Goal: Find specific page/section: Find specific page/section

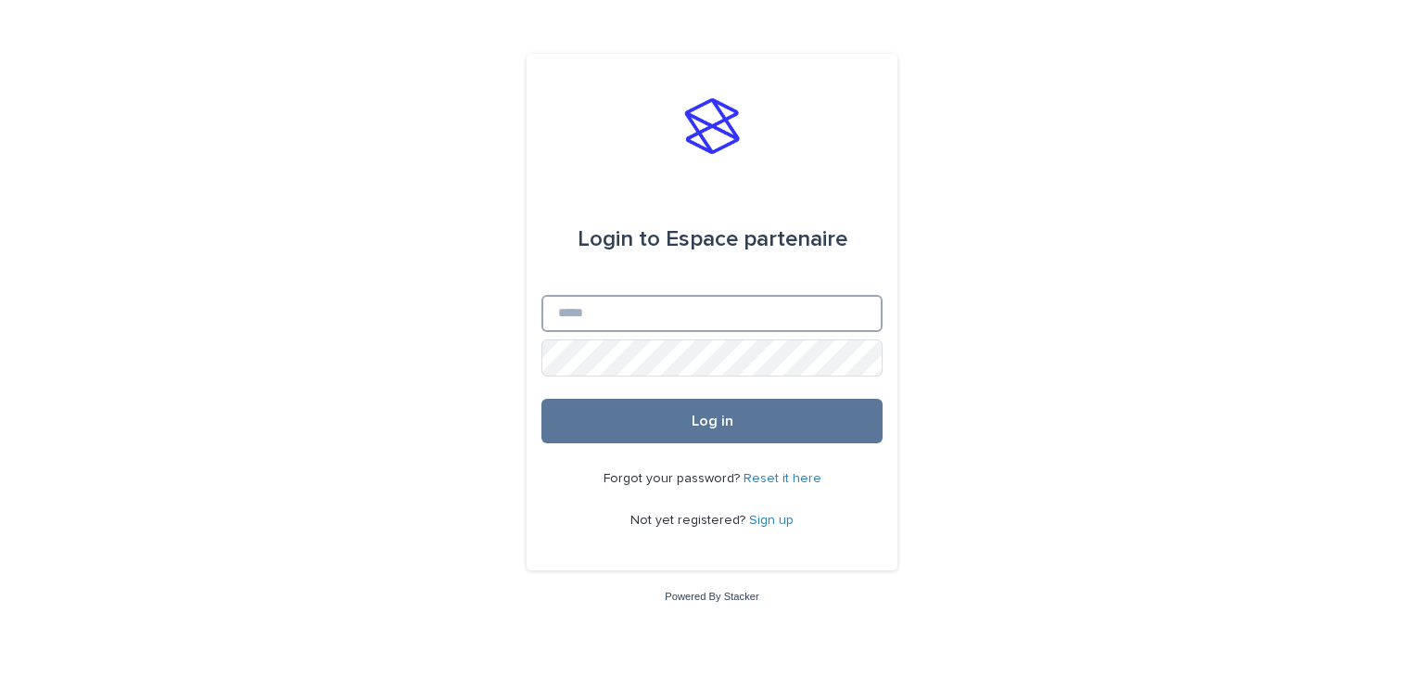
click at [660, 320] on input "Email" at bounding box center [711, 313] width 341 height 37
type input "**********"
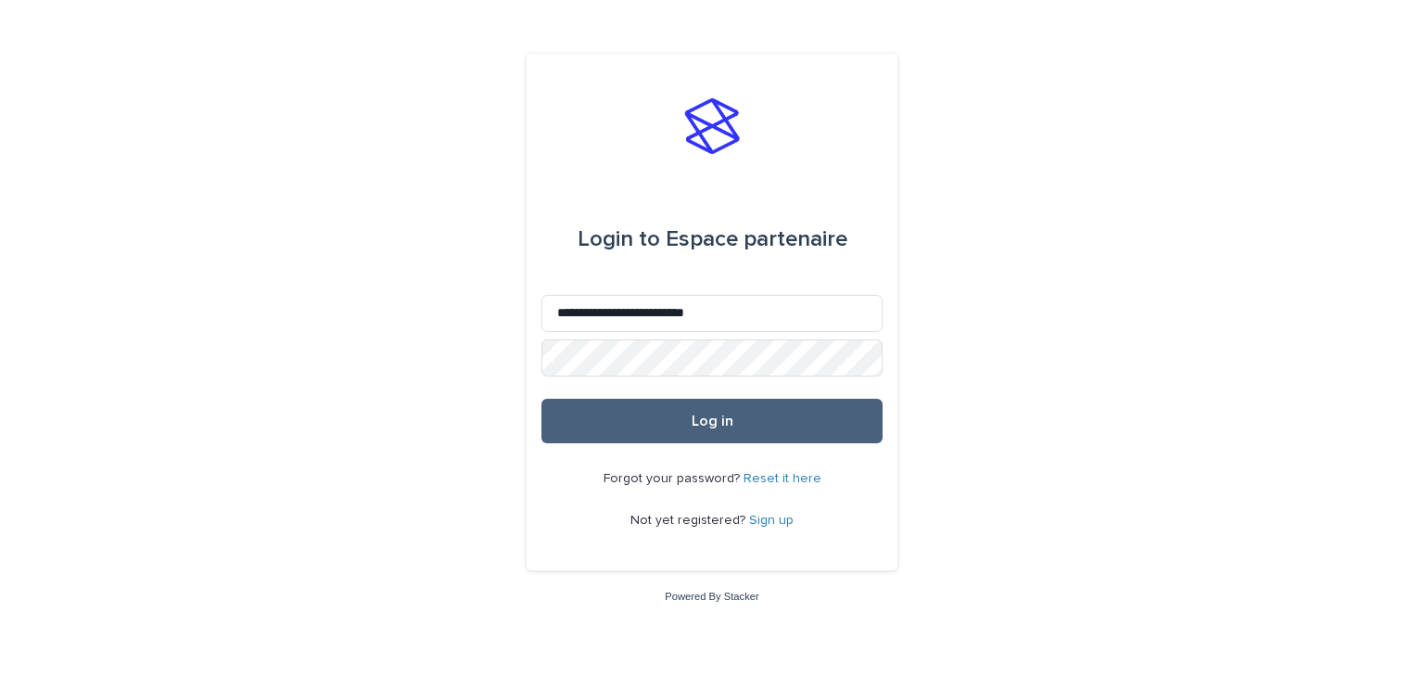
click at [637, 410] on button "Log in" at bounding box center [711, 421] width 341 height 44
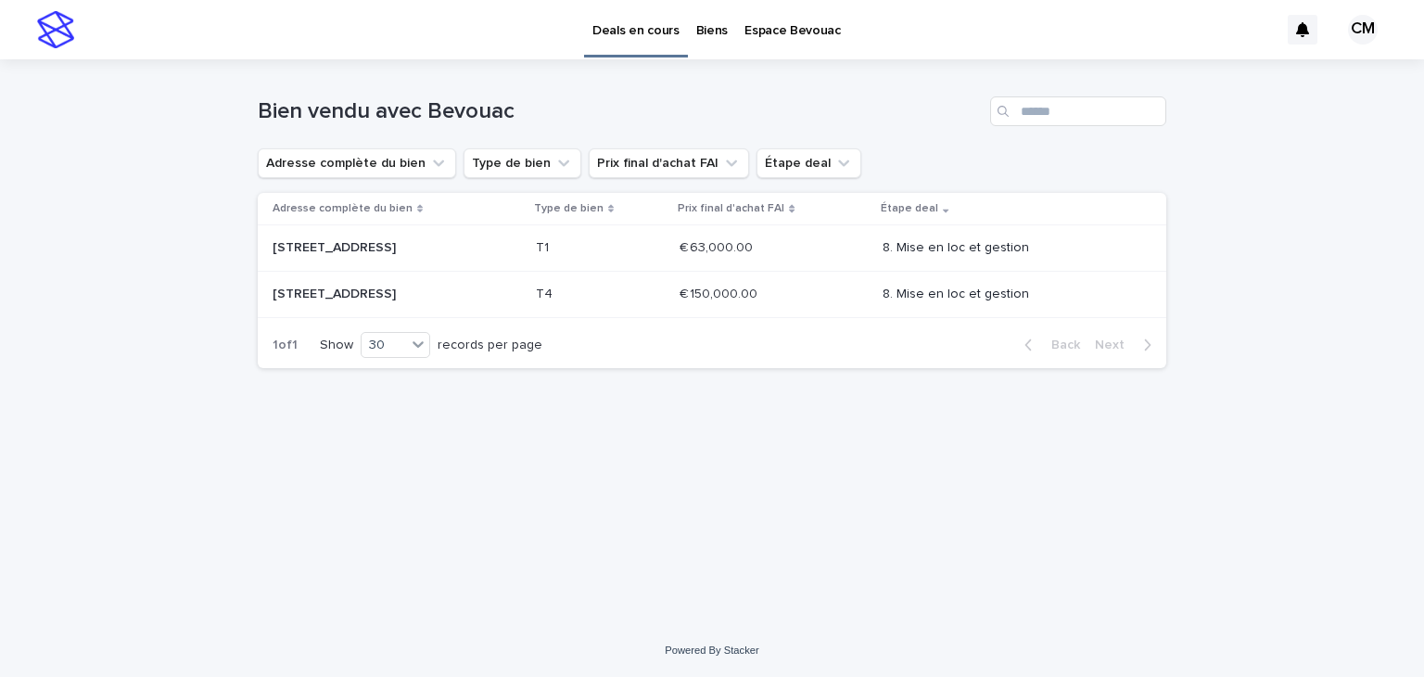
click at [697, 32] on p "Biens" at bounding box center [712, 19] width 32 height 39
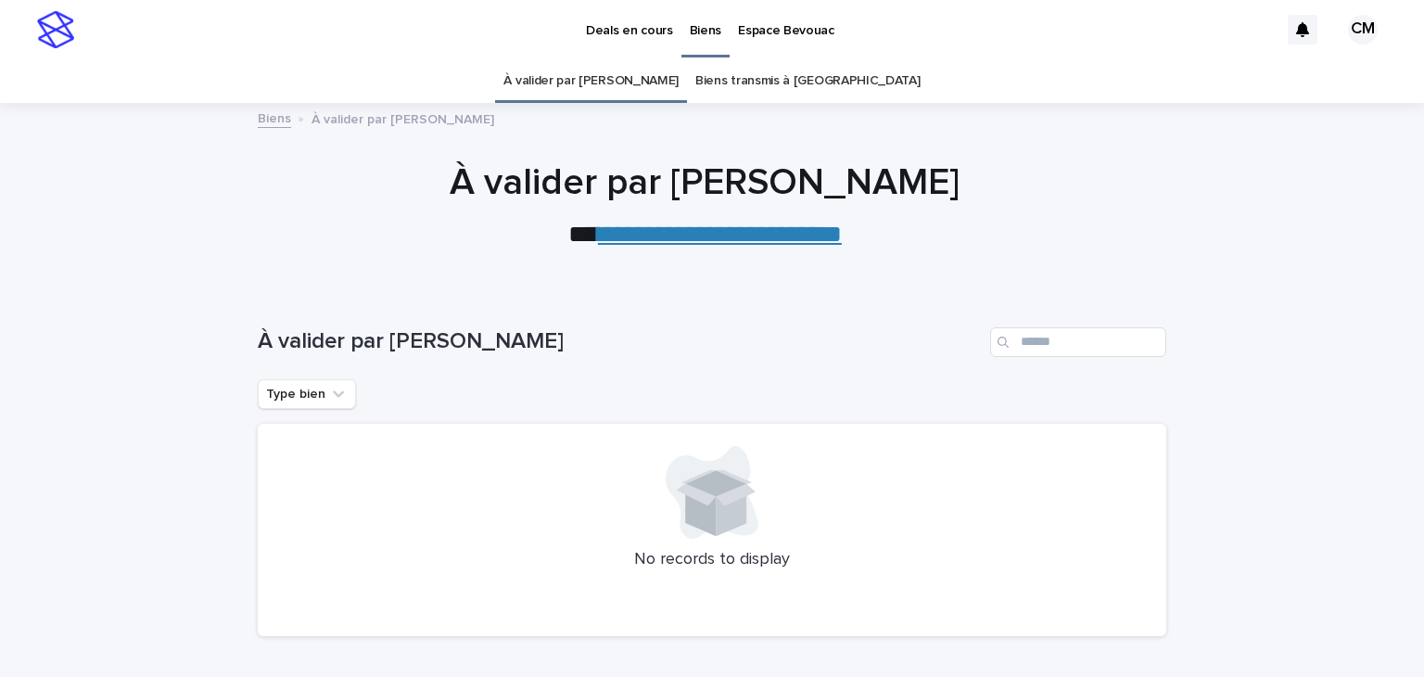
click at [774, 80] on link "Biens transmis à Bevouac" at bounding box center [807, 81] width 224 height 44
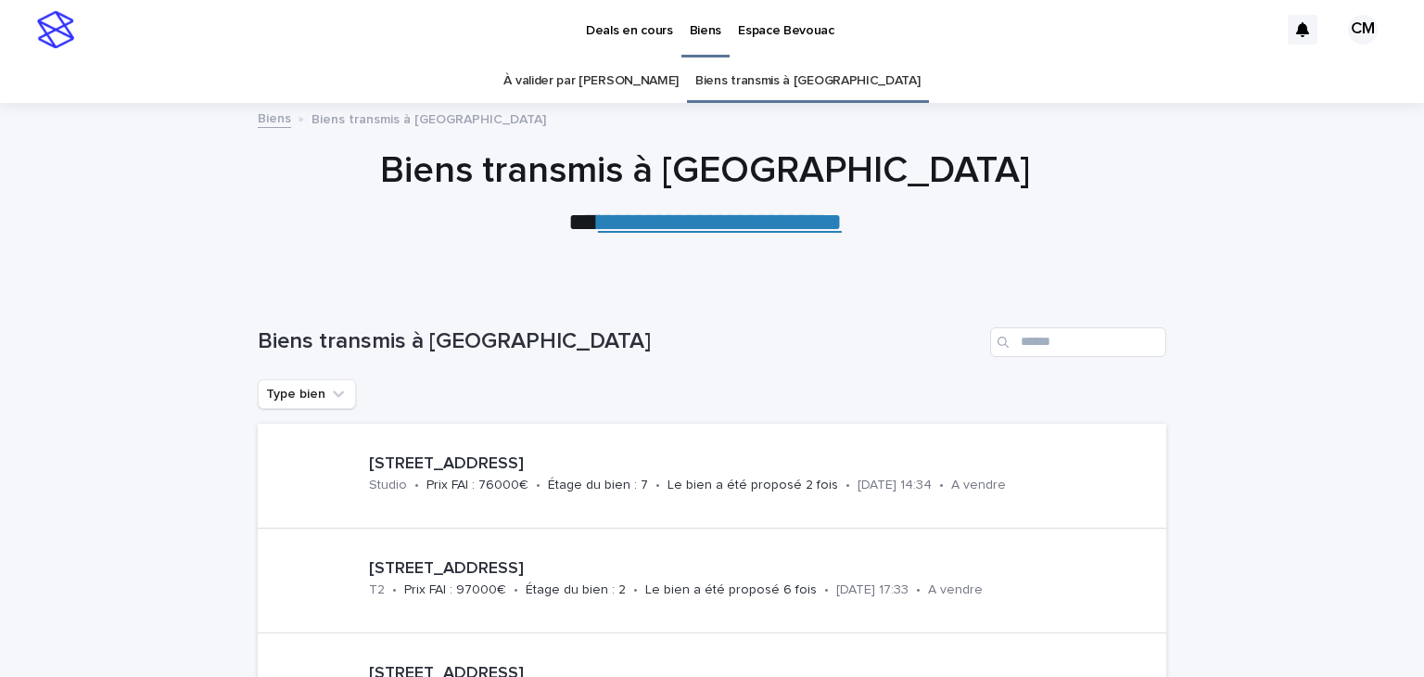
click at [644, 83] on link "À valider par Bevouac" at bounding box center [590, 81] width 175 height 44
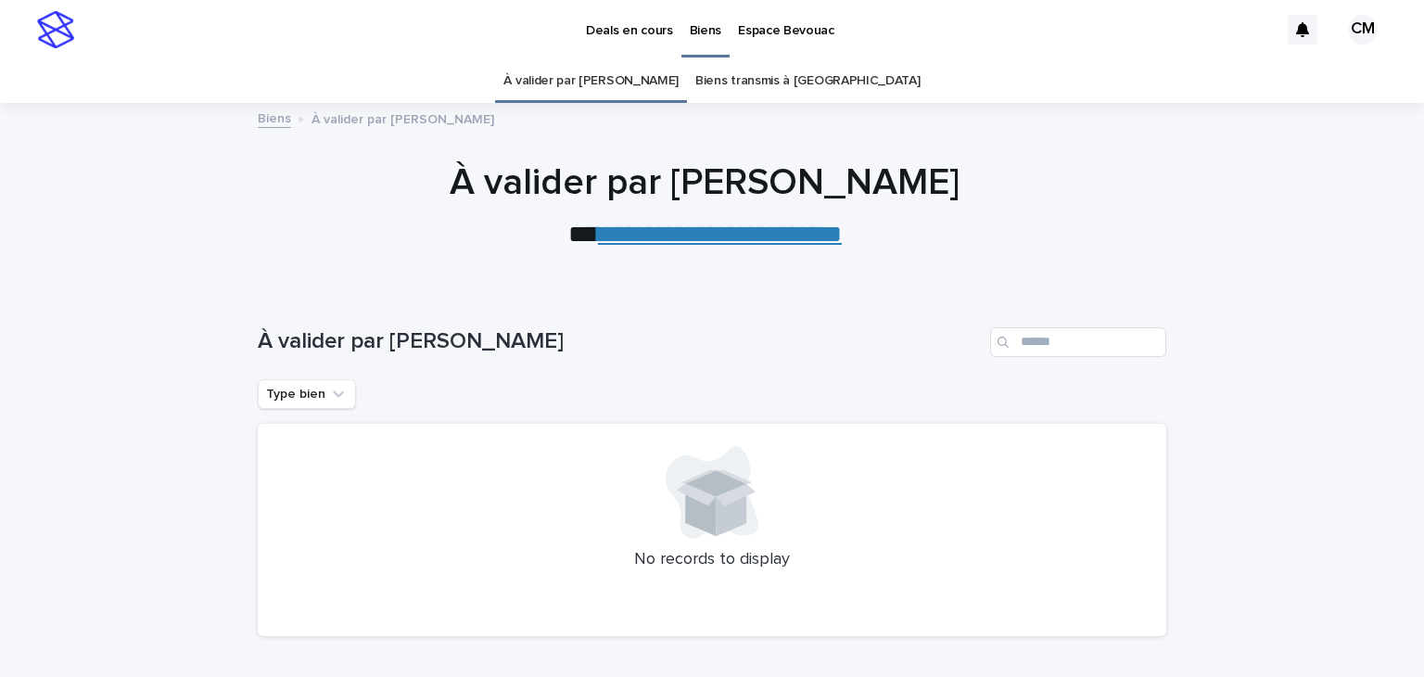
click at [771, 32] on p "Espace Bevouac" at bounding box center [786, 19] width 96 height 39
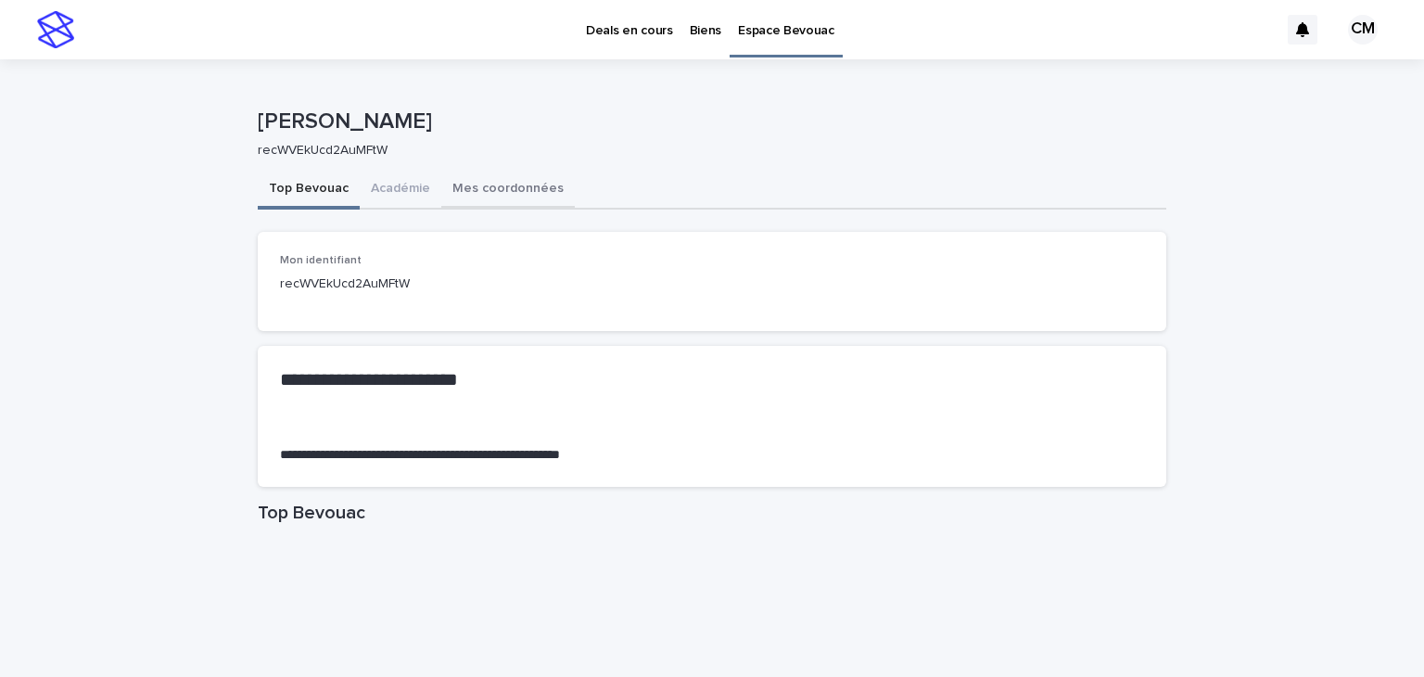
click at [495, 187] on button "Mes coordonnées" at bounding box center [507, 190] width 133 height 39
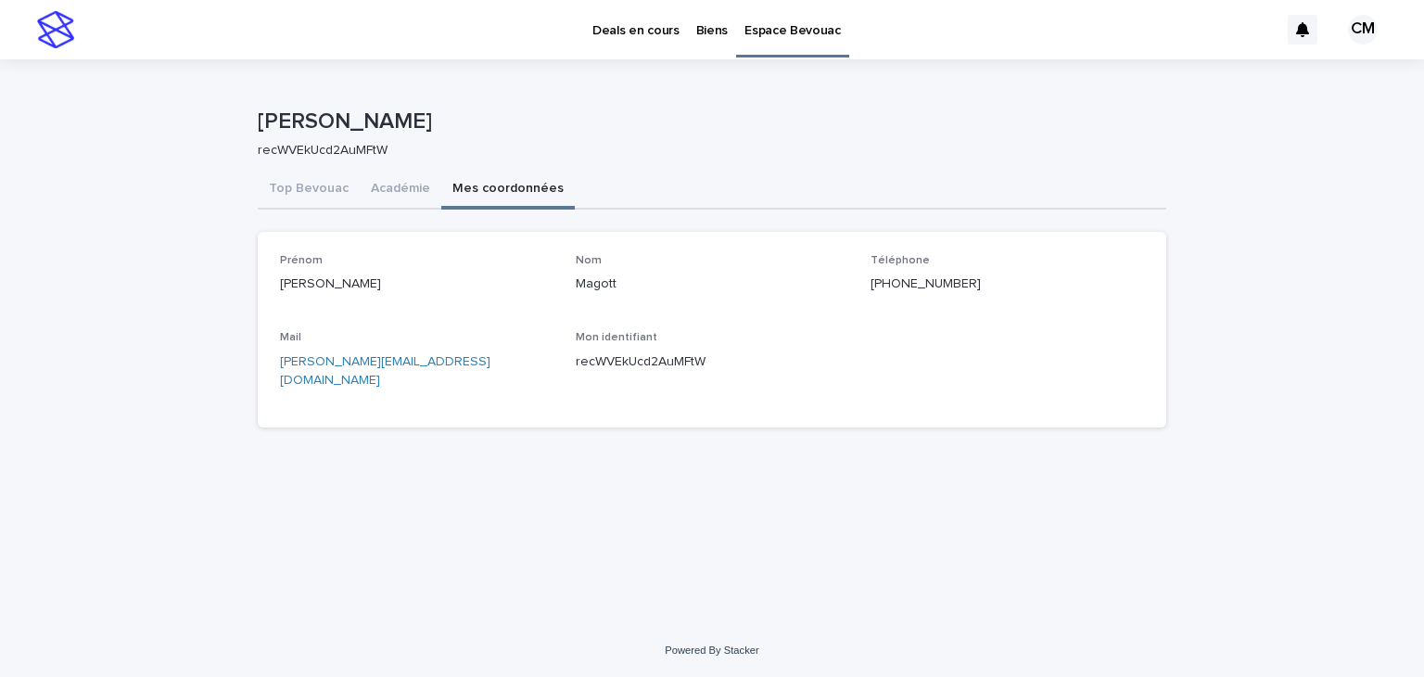
click at [654, 30] on p "Deals en cours" at bounding box center [635, 19] width 87 height 39
